Goal: Understand process/instructions: Learn how to perform a task or action

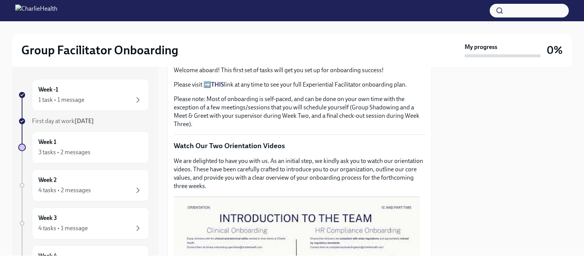
scroll to position [418, 0]
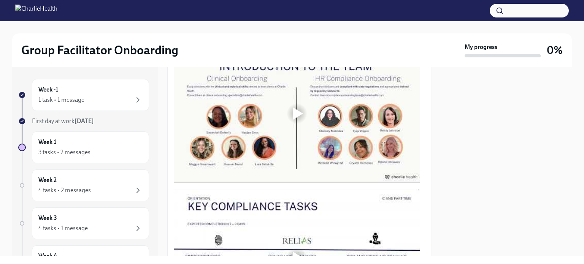
click at [295, 115] on div at bounding box center [298, 114] width 10 height 12
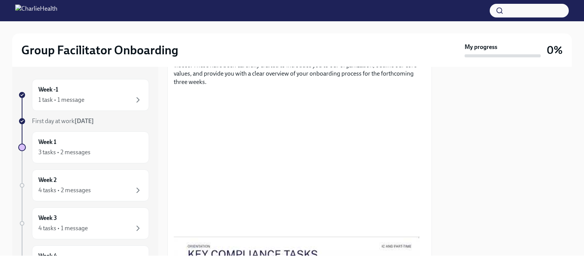
scroll to position [364, 0]
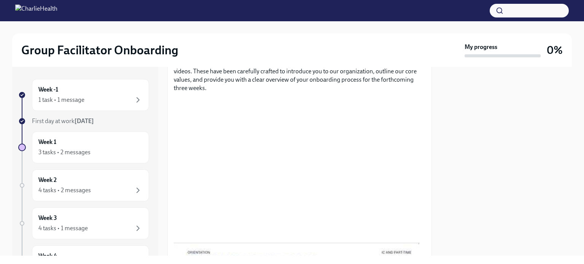
click at [515, 178] on div at bounding box center [506, 161] width 131 height 189
click at [441, 170] on div "Week -1 1 task • 1 message First day at work [DATE] Week 1 3 tasks • 2 messages…" at bounding box center [292, 161] width 560 height 189
click at [498, 154] on div at bounding box center [506, 161] width 131 height 189
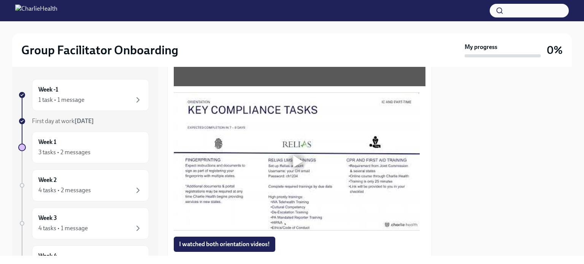
scroll to position [517, 0]
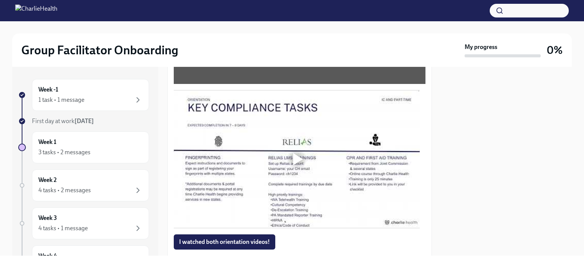
click at [312, 149] on div at bounding box center [297, 159] width 246 height 138
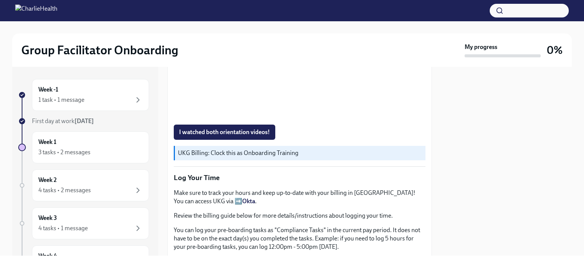
scroll to position [632, 0]
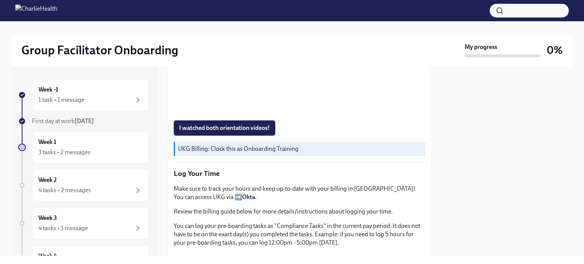
click at [230, 127] on span "I watched both orientation videos!" at bounding box center [224, 128] width 91 height 8
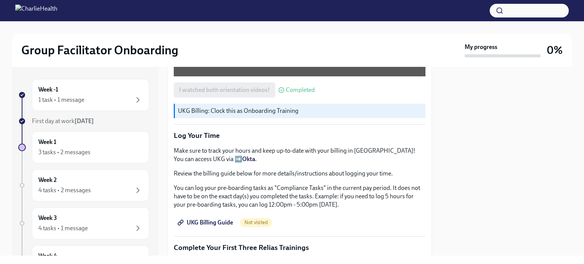
scroll to position [708, 0]
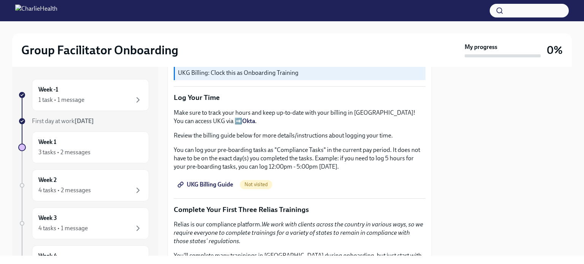
click at [191, 182] on span "UKG Billing Guide" at bounding box center [206, 185] width 54 height 8
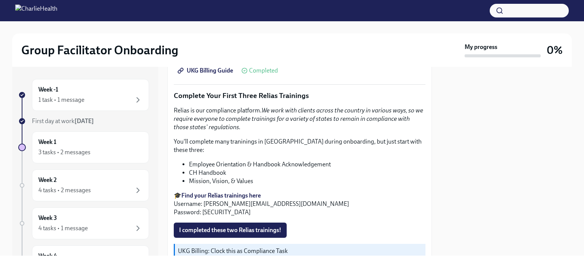
scroll to position [860, 0]
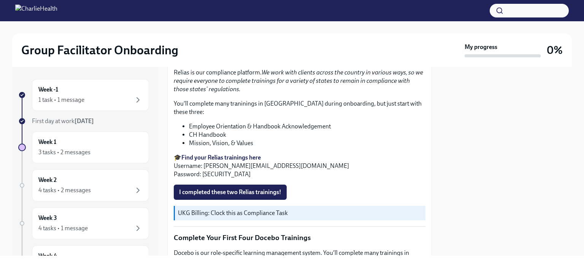
click at [227, 154] on strong "Find your Relias trainings here" at bounding box center [221, 157] width 80 height 7
drag, startPoint x: 295, startPoint y: 152, endPoint x: 204, endPoint y: 156, distance: 91.4
click at [204, 156] on p "🎓 Find your Relias trainings here Username: [PERSON_NAME][EMAIL_ADDRESS][DOMAIN…" at bounding box center [300, 166] width 252 height 25
copy p "[EMAIL_ADDRESS][PERSON_NAME][DOMAIN_NAME]"
drag, startPoint x: 221, startPoint y: 161, endPoint x: 201, endPoint y: 161, distance: 19.4
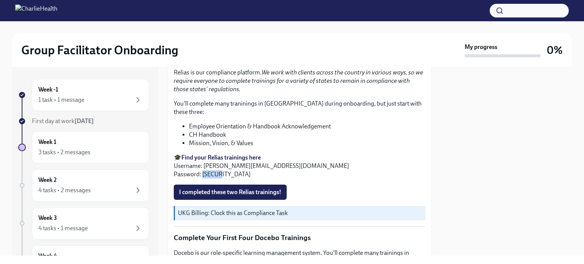
click at [201, 161] on p "🎓 Find your Relias trainings here Username: [PERSON_NAME][EMAIL_ADDRESS][DOMAIN…" at bounding box center [300, 166] width 252 height 25
copy p "ch1234"
drag, startPoint x: 204, startPoint y: 154, endPoint x: 296, endPoint y: 154, distance: 92.1
click at [296, 154] on p "🎓 Find your Relias trainings here Username: [PERSON_NAME][EMAIL_ADDRESS][DOMAIN…" at bounding box center [300, 166] width 252 height 25
copy p "[EMAIL_ADDRESS][PERSON_NAME][DOMAIN_NAME]"
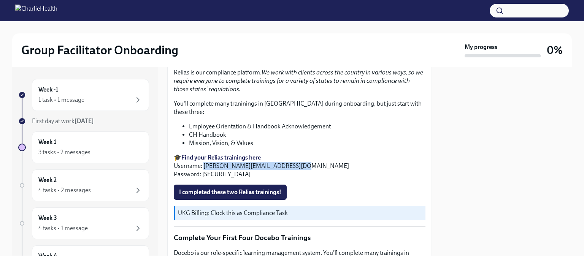
scroll to position [822, 0]
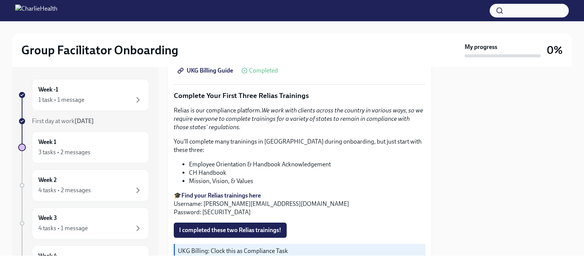
click at [296, 161] on li "Employee Orientation & Handbook Acknowledgement" at bounding box center [307, 165] width 237 height 8
click at [259, 227] on span "I completed these two Relias trainings!" at bounding box center [230, 231] width 102 height 8
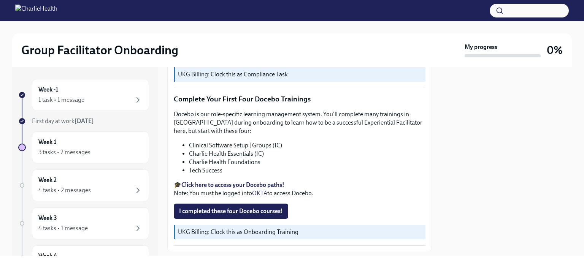
scroll to position [1012, 0]
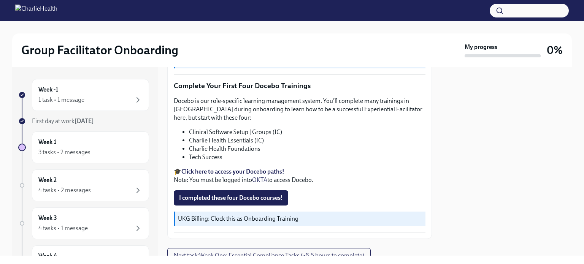
click at [227, 168] on strong "Click here to access your Docebo paths!" at bounding box center [232, 171] width 103 height 7
